Goal: Check status: Check status

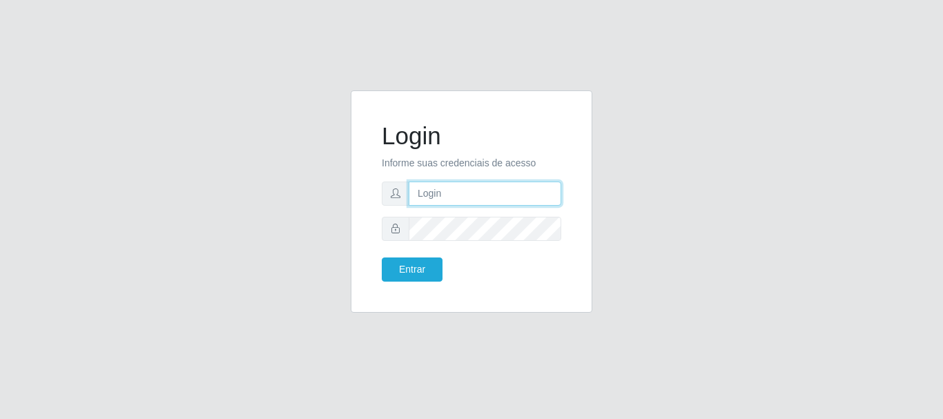
click at [428, 192] on input "text" at bounding box center [485, 194] width 153 height 24
type input "Ubiratan@confglacer"
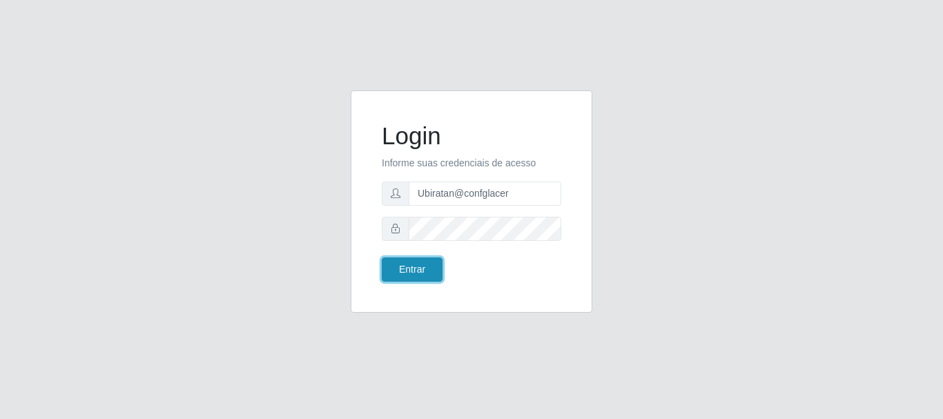
click at [414, 271] on button "Entrar" at bounding box center [412, 270] width 61 height 24
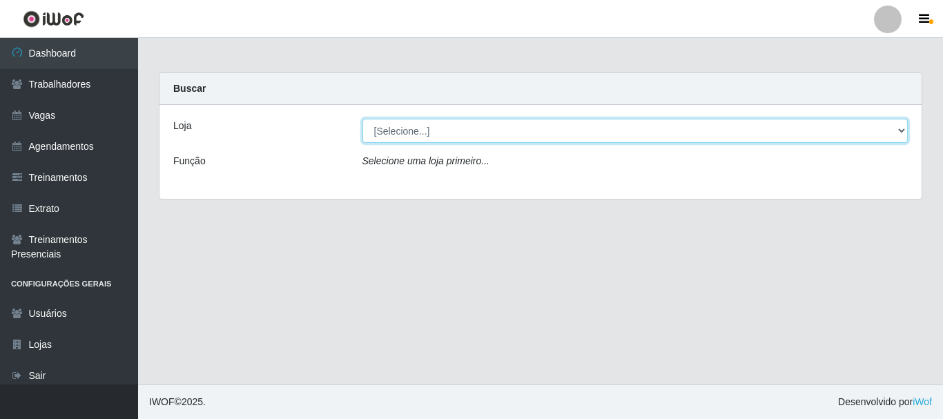
click at [390, 135] on select "[Selecione...] Glace Real Confeitaria" at bounding box center [636, 131] width 546 height 24
select select "445"
click at [363, 119] on select "[Selecione...] Glace Real Confeitaria" at bounding box center [636, 131] width 546 height 24
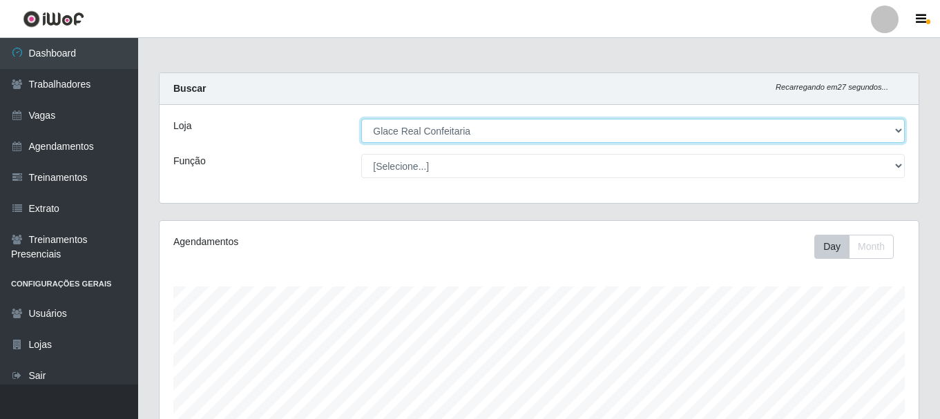
scroll to position [276, 0]
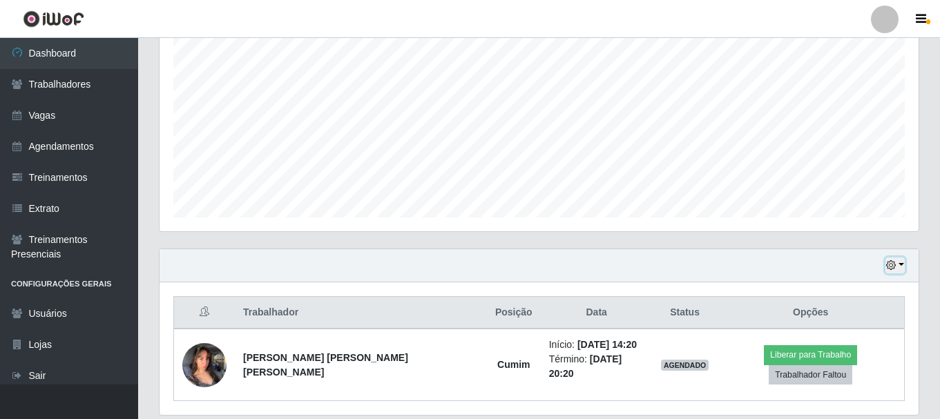
click at [902, 269] on button "button" at bounding box center [894, 266] width 19 height 16
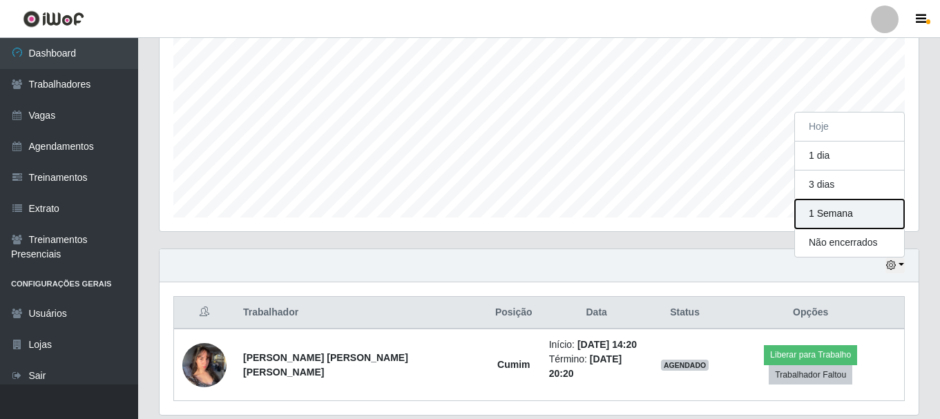
click at [840, 204] on button "1 Semana" at bounding box center [849, 214] width 109 height 29
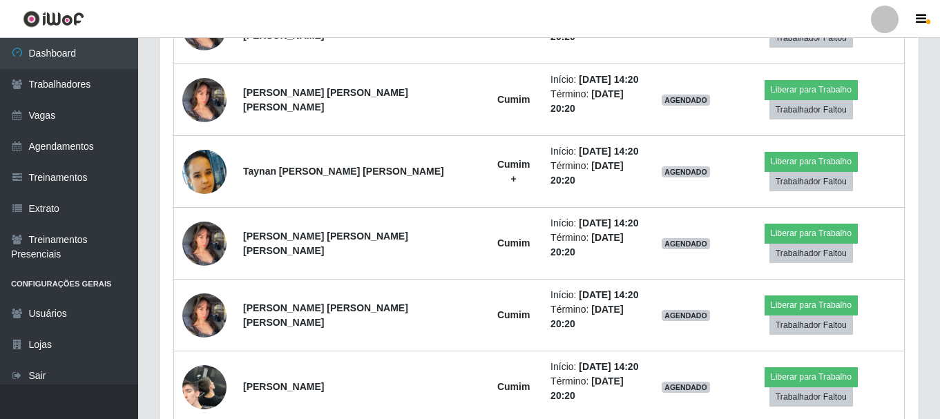
scroll to position [544, 0]
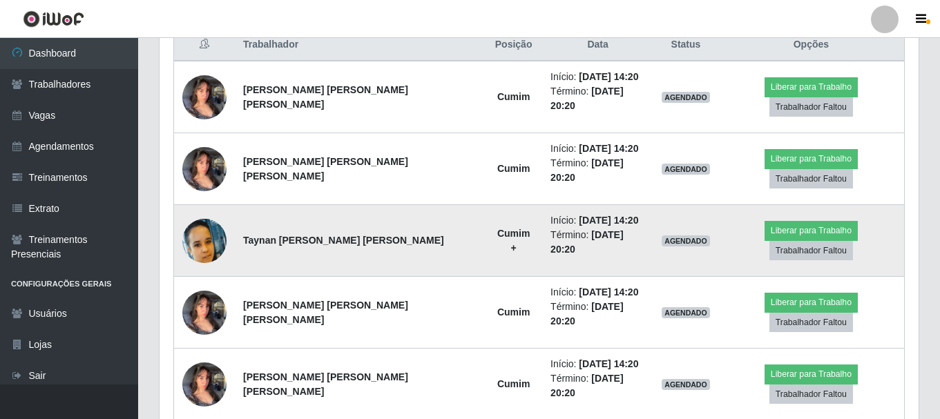
click at [218, 219] on img at bounding box center [204, 241] width 44 height 44
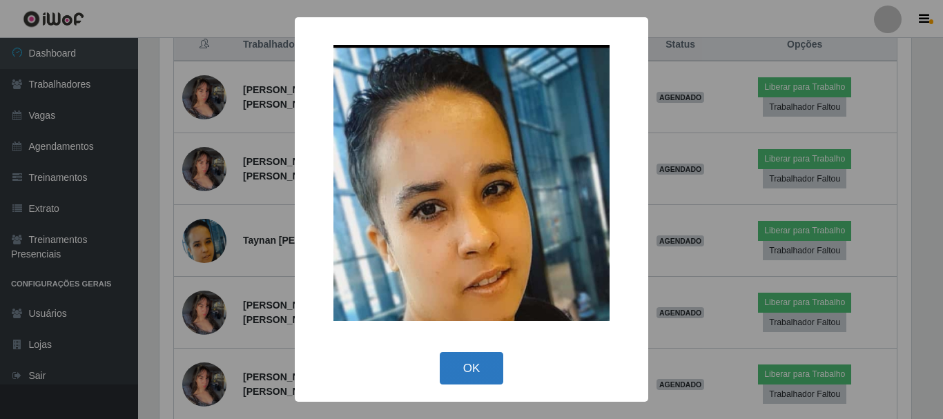
click at [480, 358] on button "OK" at bounding box center [472, 368] width 64 height 32
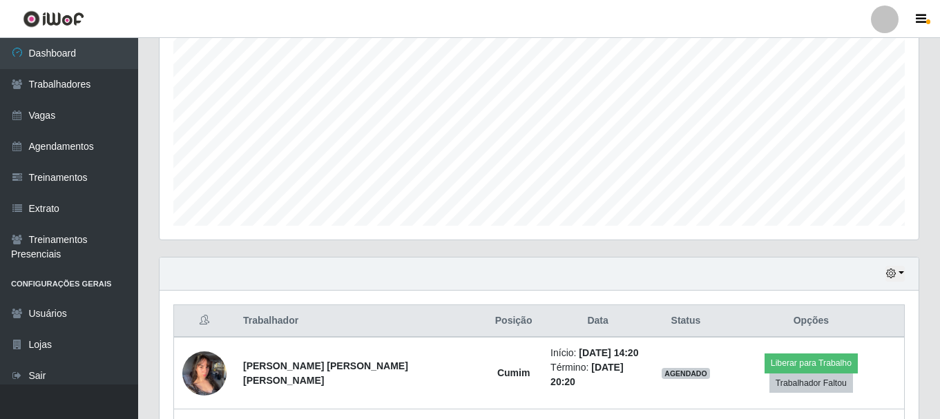
scroll to position [0, 0]
